Goal: Information Seeking & Learning: Learn about a topic

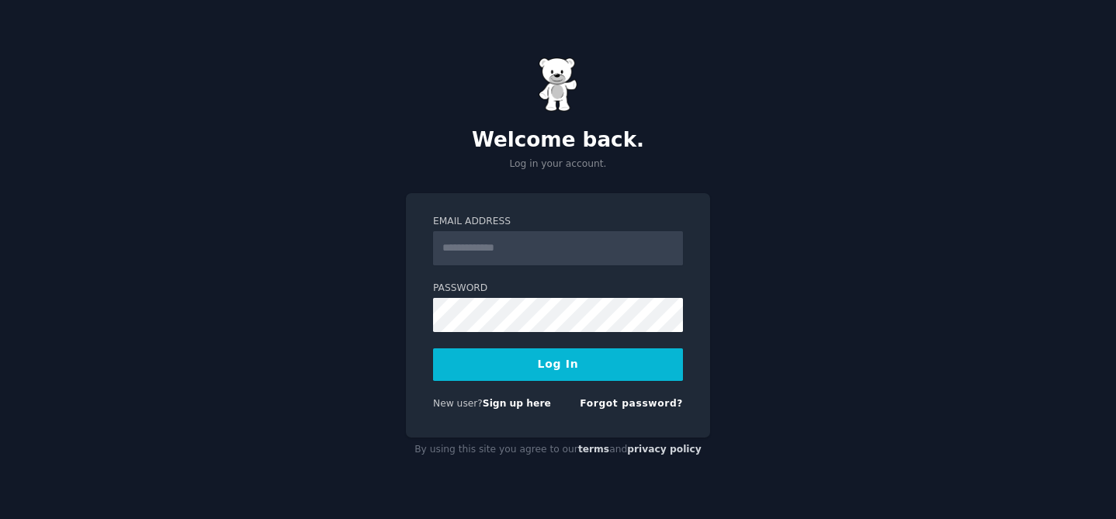
click at [592, 262] on input "Email Address" at bounding box center [558, 248] width 250 height 34
type input "**********"
click at [589, 369] on button "Log In" at bounding box center [558, 365] width 250 height 33
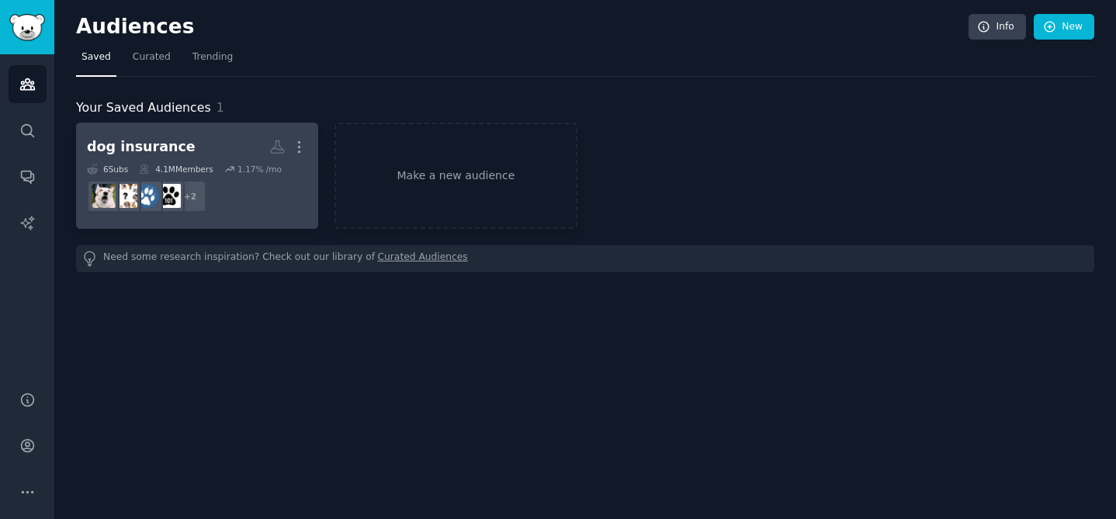
click at [211, 140] on h2 "dog insurance More" at bounding box center [197, 147] width 220 height 27
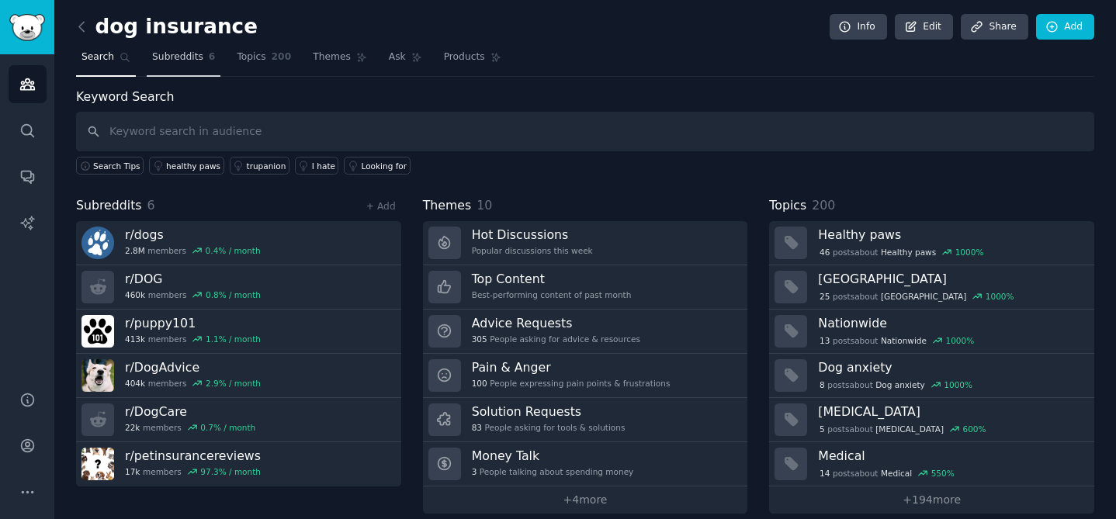
click at [201, 57] on link "Subreddits 6" at bounding box center [184, 61] width 74 height 32
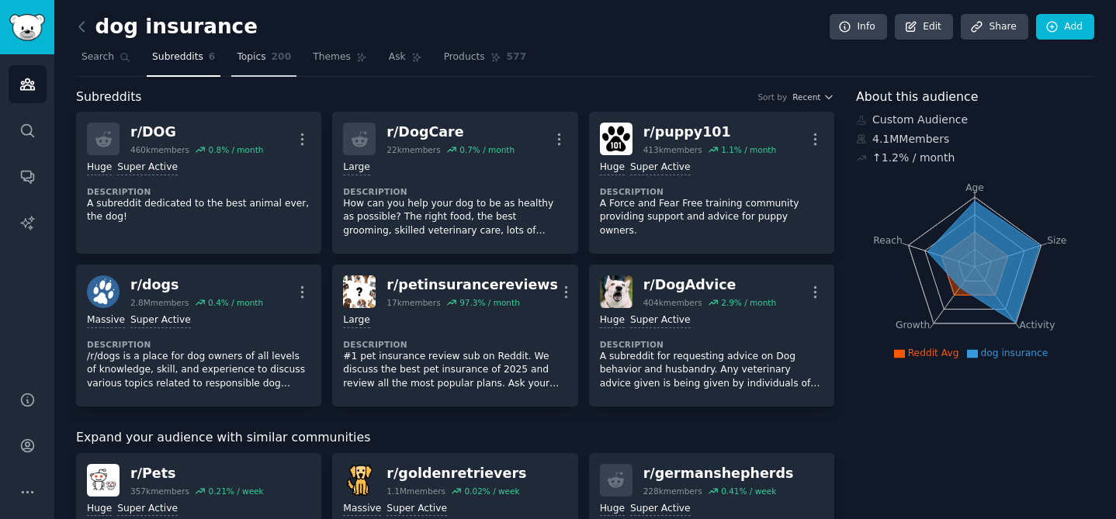
click at [242, 55] on span "Topics" at bounding box center [251, 57] width 29 height 14
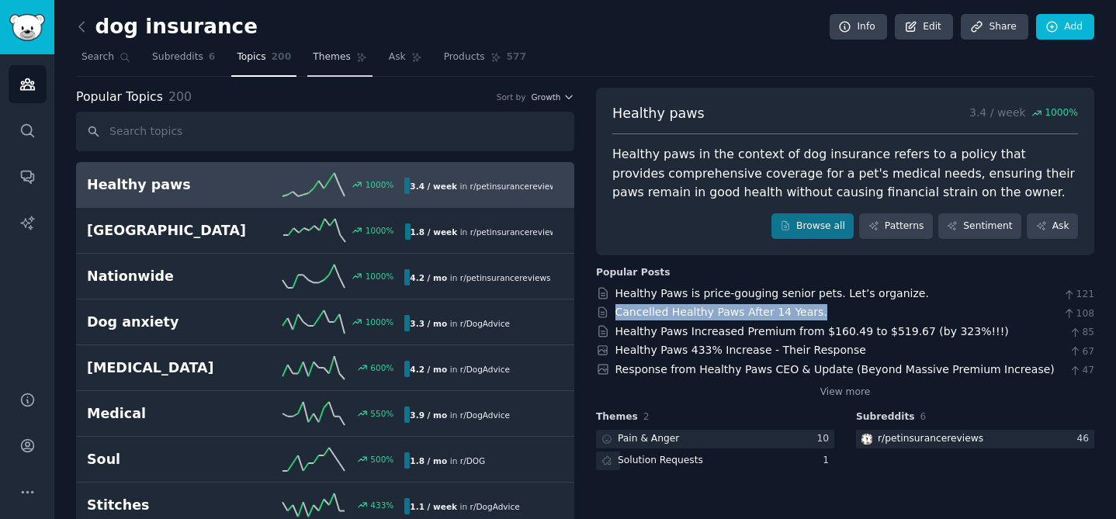
click at [327, 61] on span "Themes" at bounding box center [332, 57] width 38 height 14
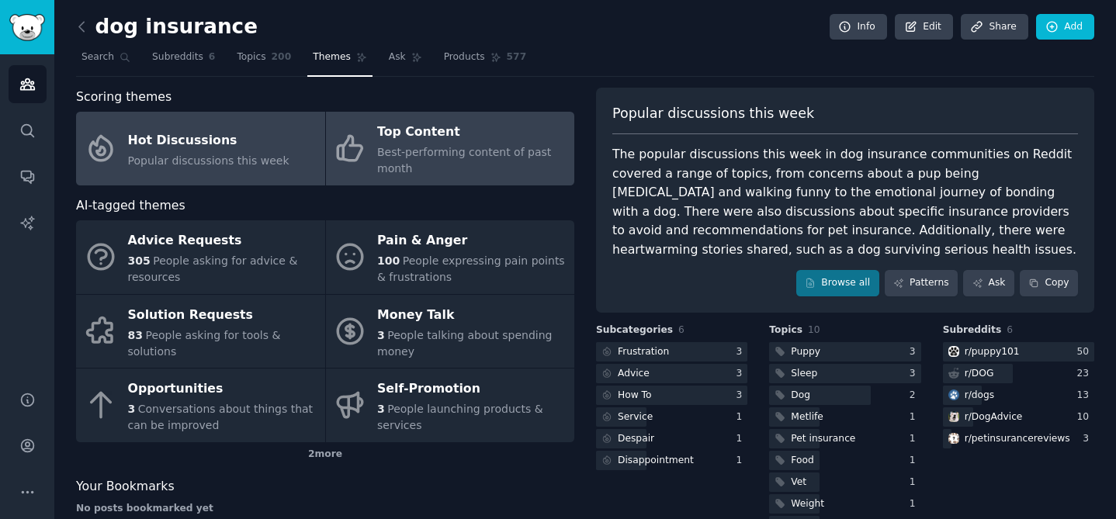
click at [454, 127] on div "Top Content" at bounding box center [471, 132] width 189 height 25
